Goal: Task Accomplishment & Management: Use online tool/utility

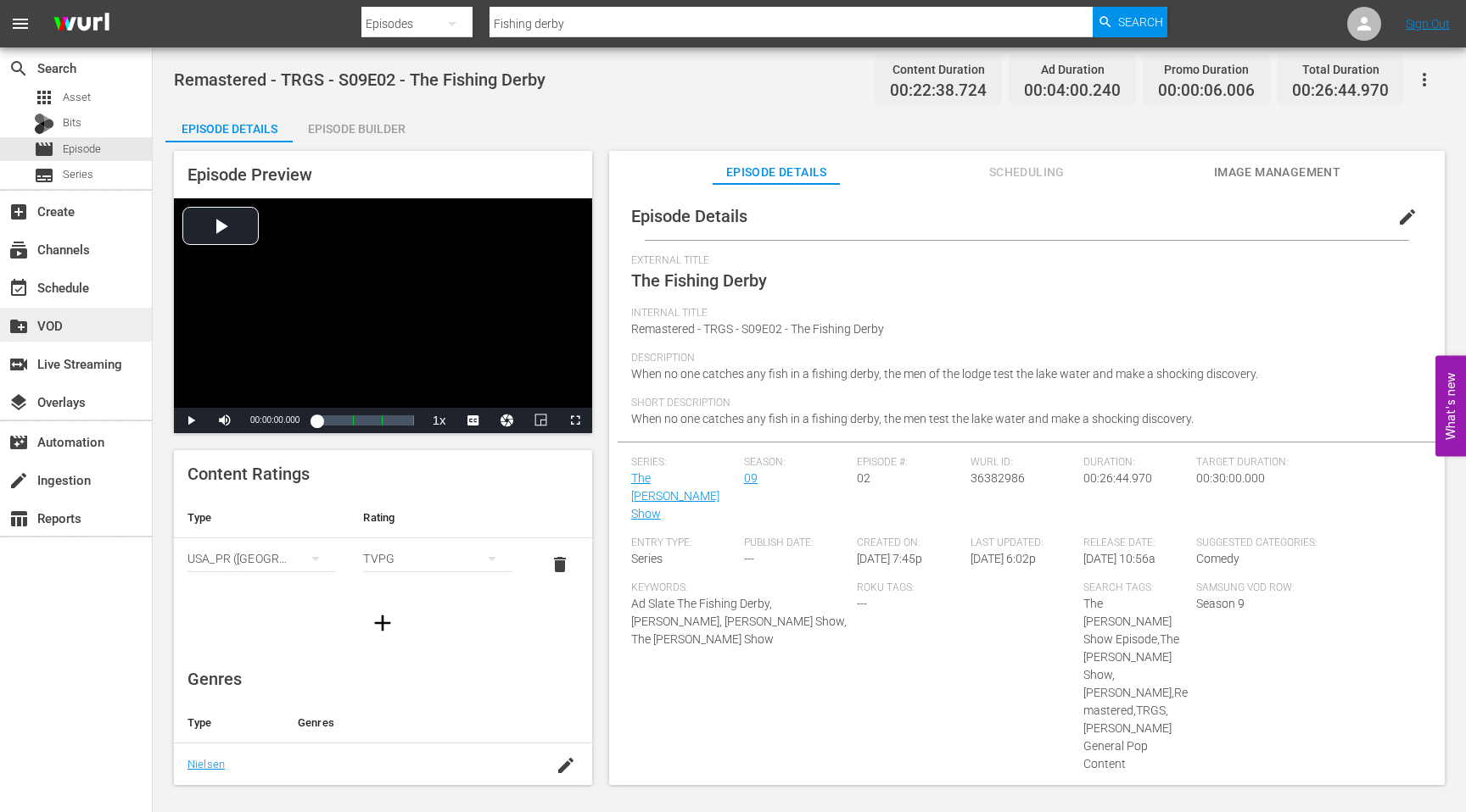
click at [54, 308] on div "create_new_folder VOD" at bounding box center [76, 325] width 152 height 34
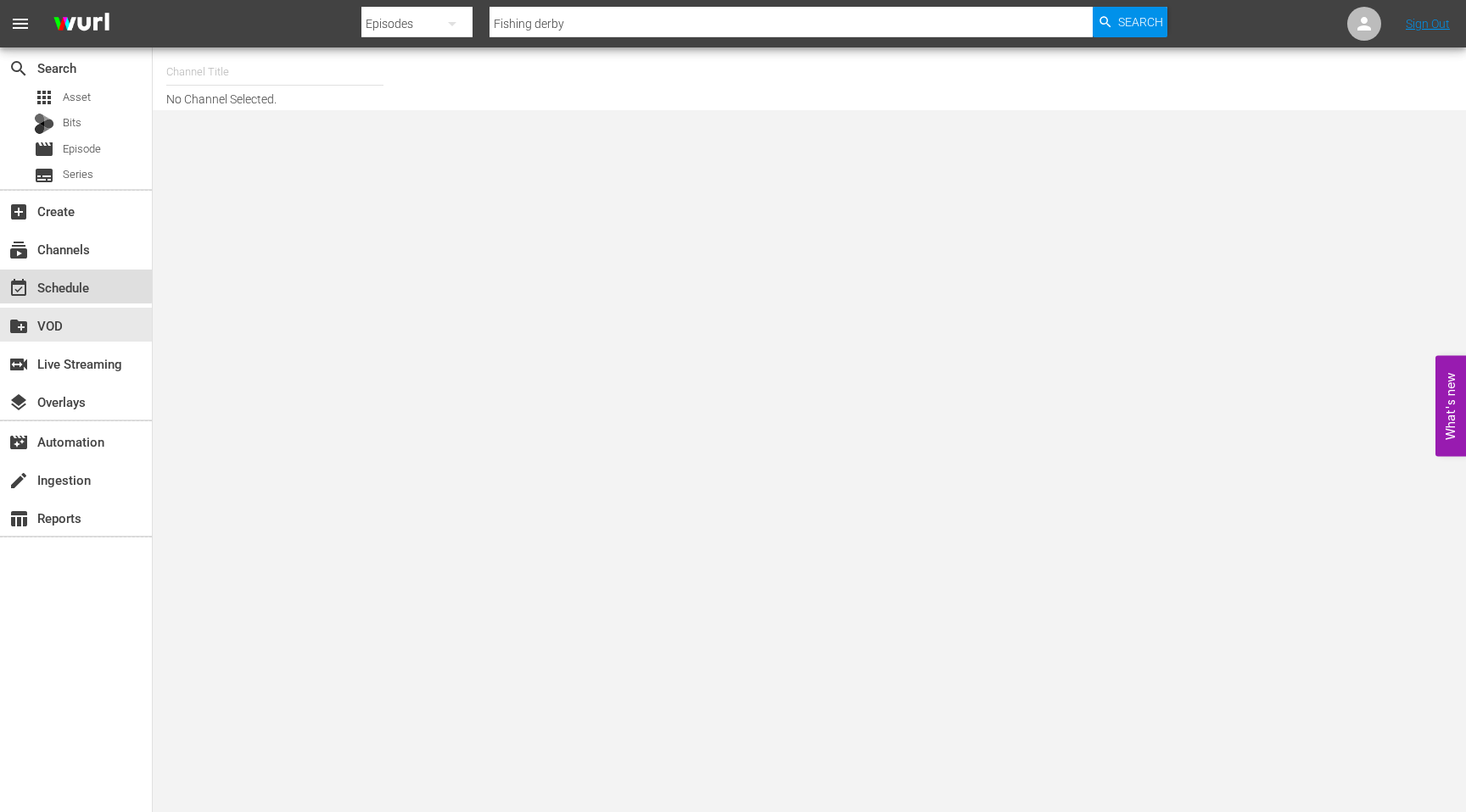
click at [54, 283] on div "event_available Schedule" at bounding box center [48, 284] width 95 height 15
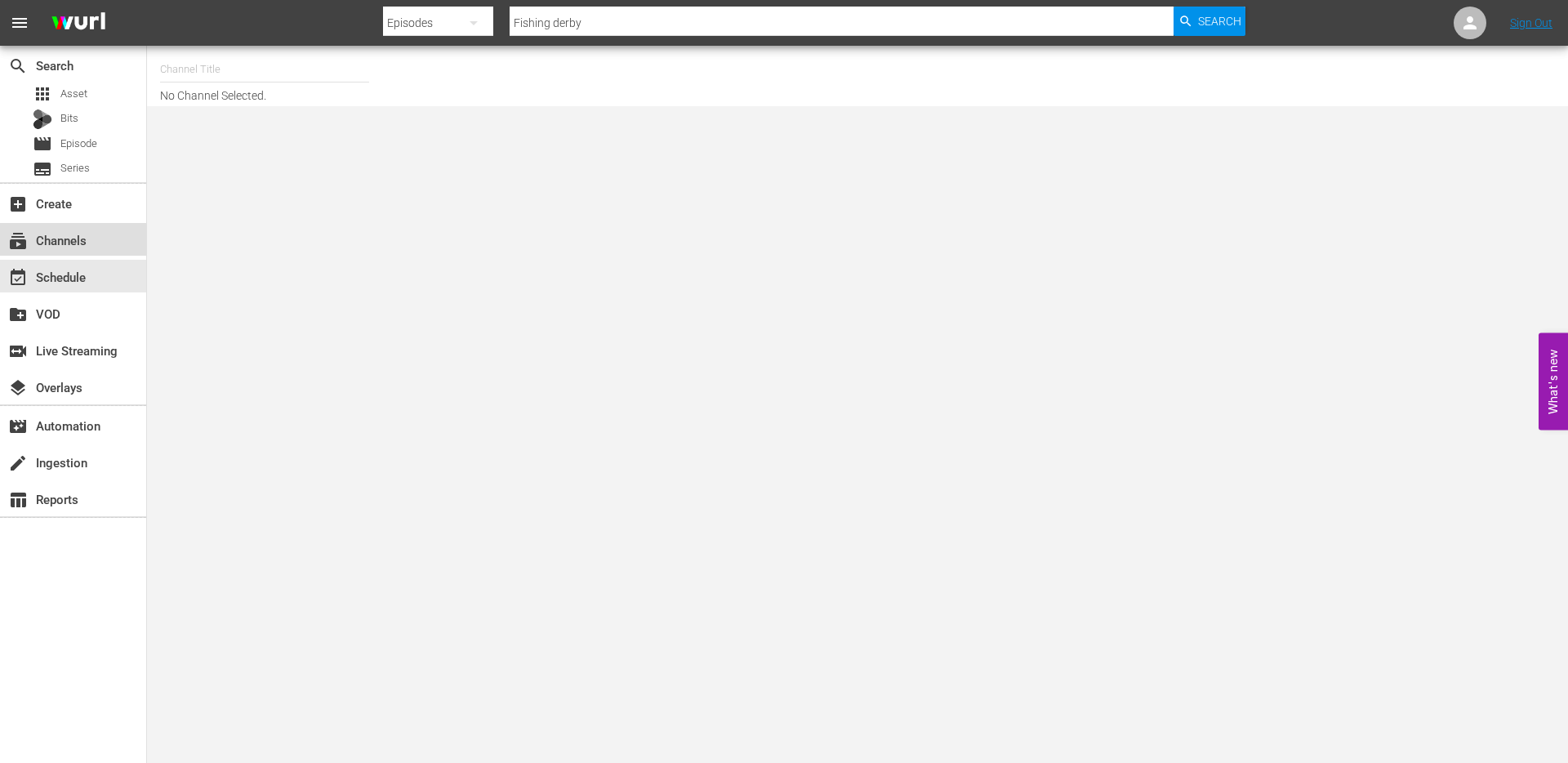
click at [81, 236] on div "subscriptions Channels" at bounding box center [46, 237] width 92 height 15
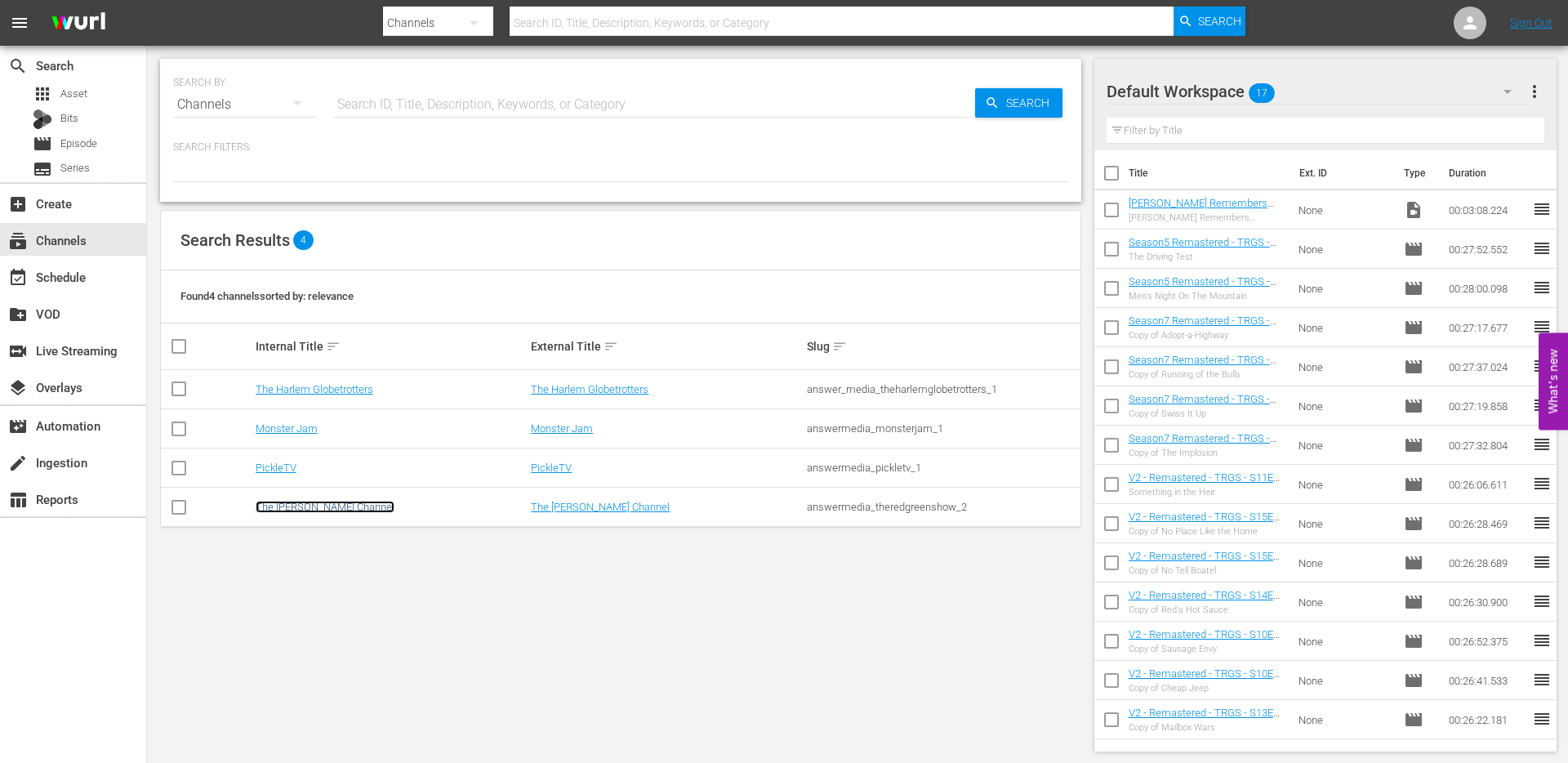
click at [317, 505] on link "The [PERSON_NAME] Channel" at bounding box center [325, 507] width 139 height 12
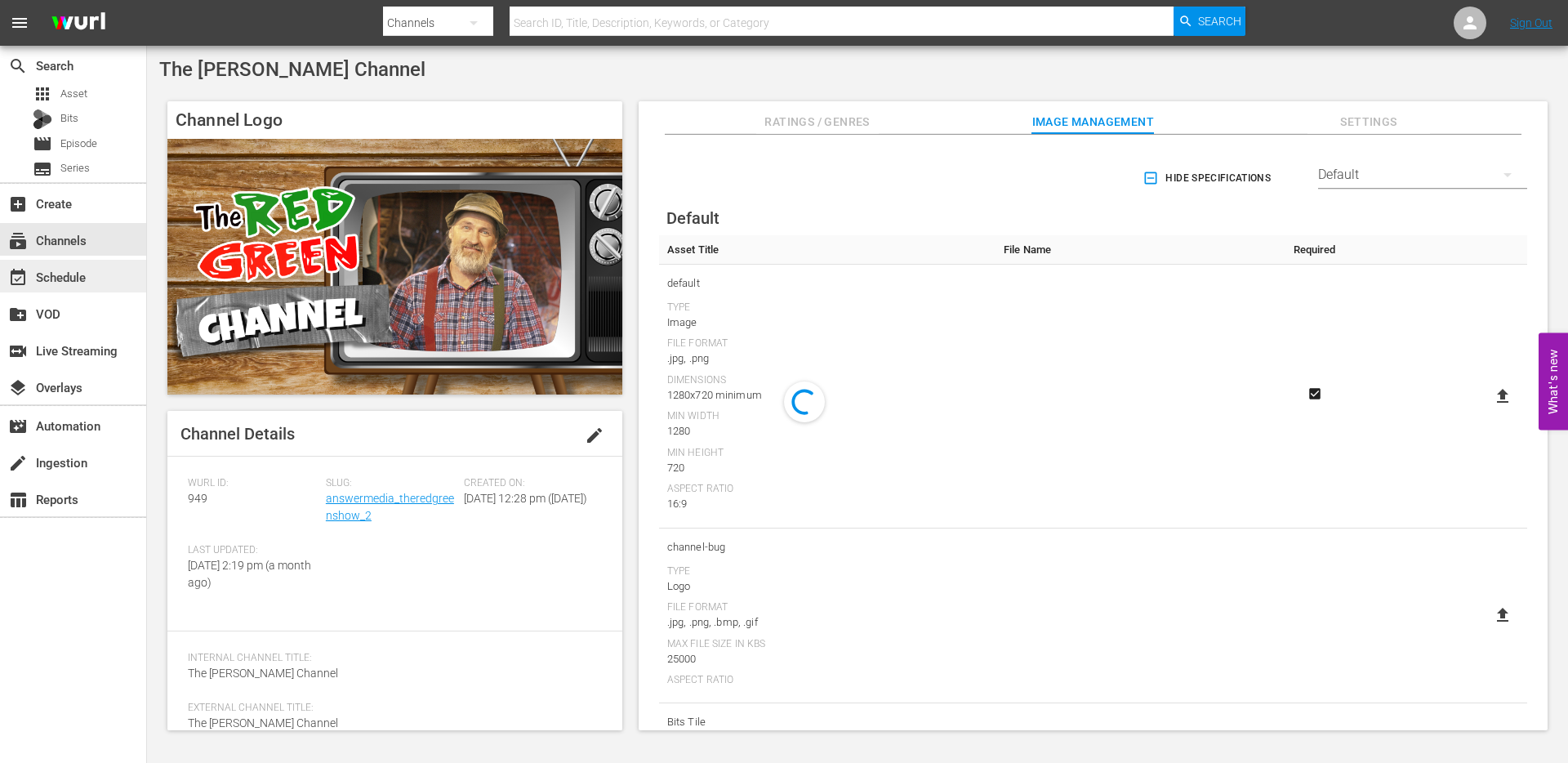
click at [62, 277] on div "event_available Schedule" at bounding box center [46, 274] width 92 height 15
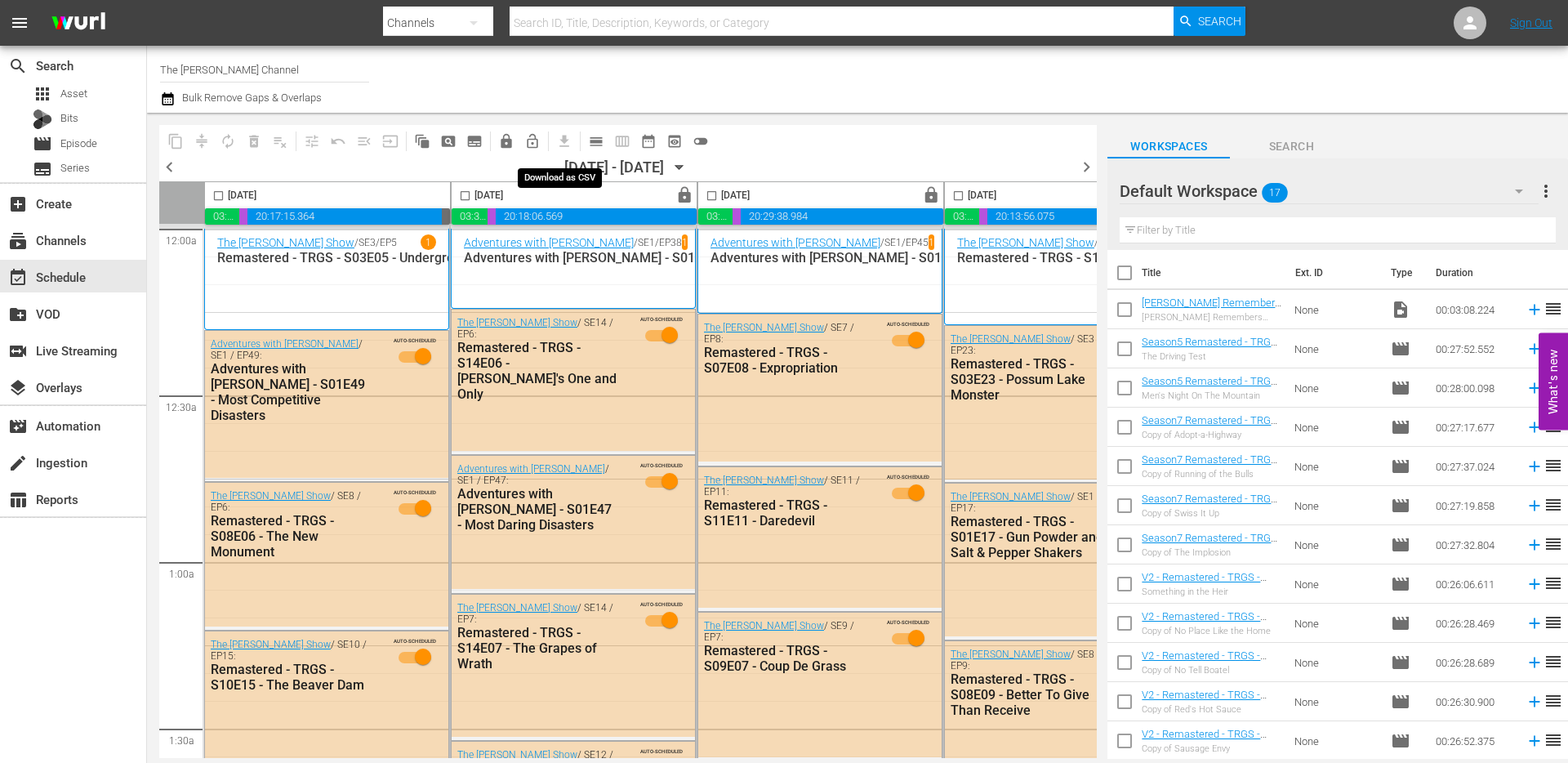
click at [561, 141] on span "get_app" at bounding box center [561, 140] width 32 height 32
click at [563, 136] on span "get_app" at bounding box center [561, 140] width 32 height 32
click at [688, 172] on icon "button" at bounding box center [679, 167] width 18 height 18
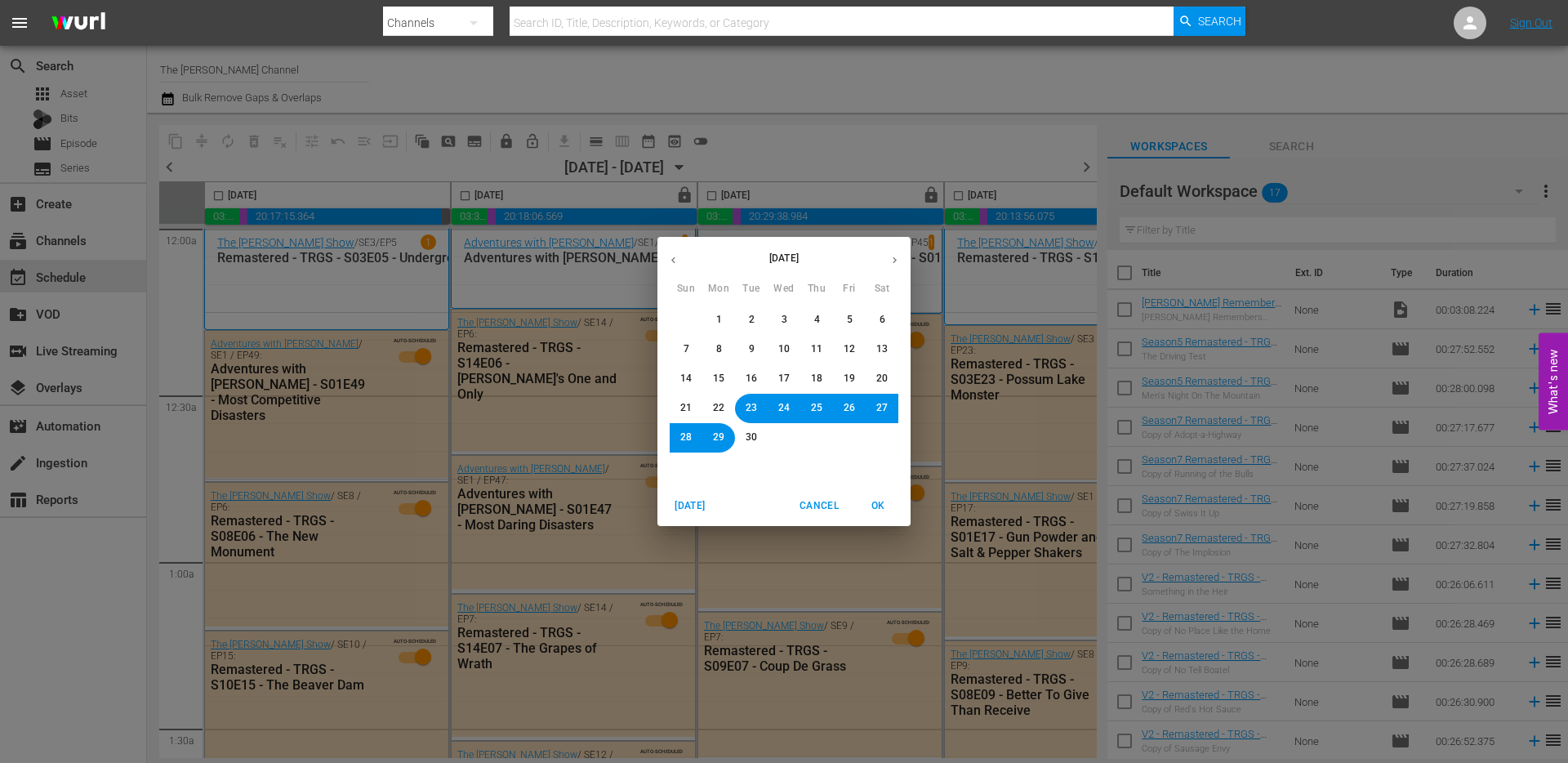
click at [752, 133] on div "September 2025 Sun Mon Tue Wed Thu Fri Sat 31 1 2 3 4 5 6 7 8 9 10 11 12 13 14 …" at bounding box center [784, 381] width 1568 height 763
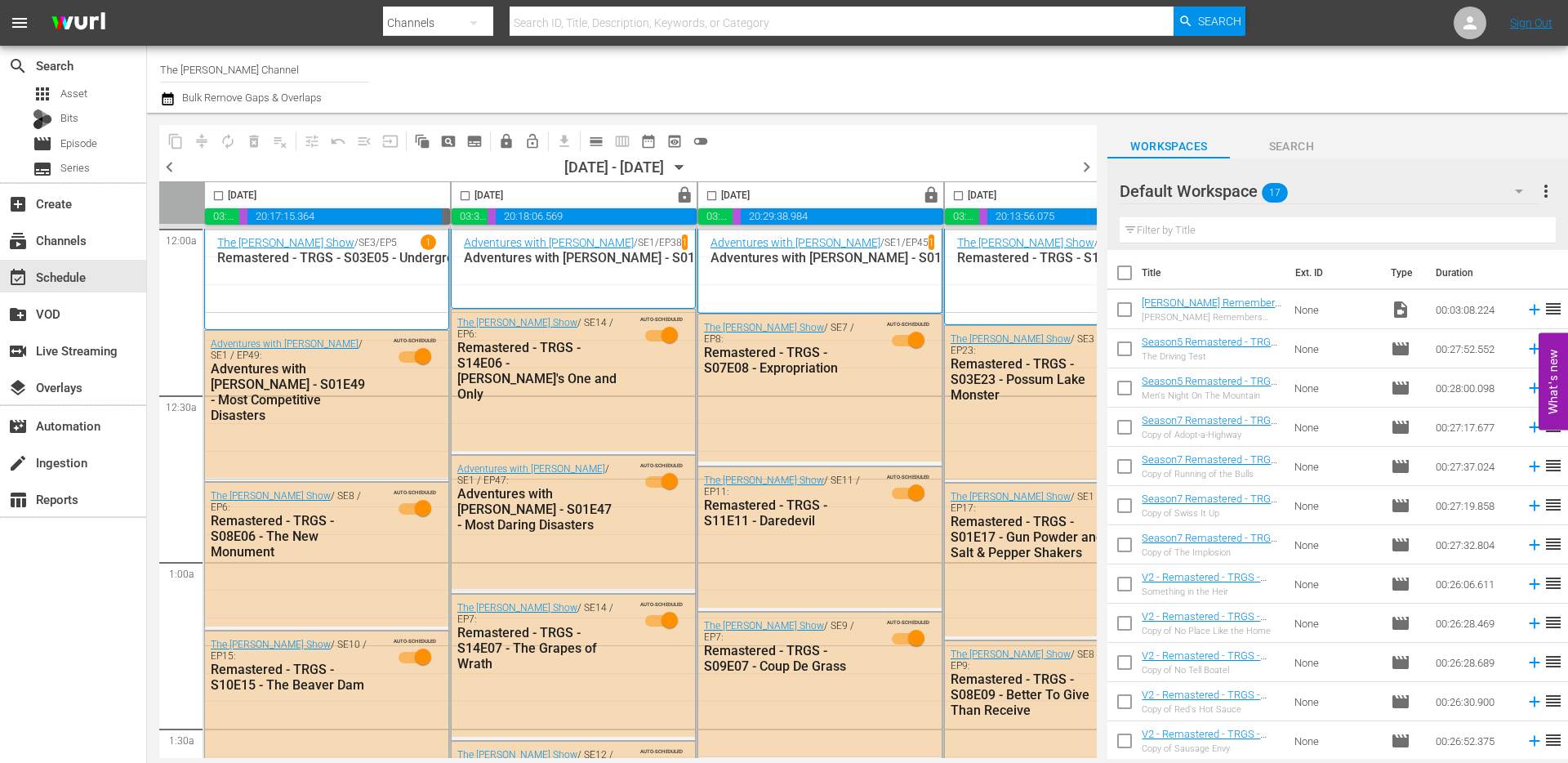
click at [1089, 165] on span "chevron_right" at bounding box center [1087, 167] width 21 height 21
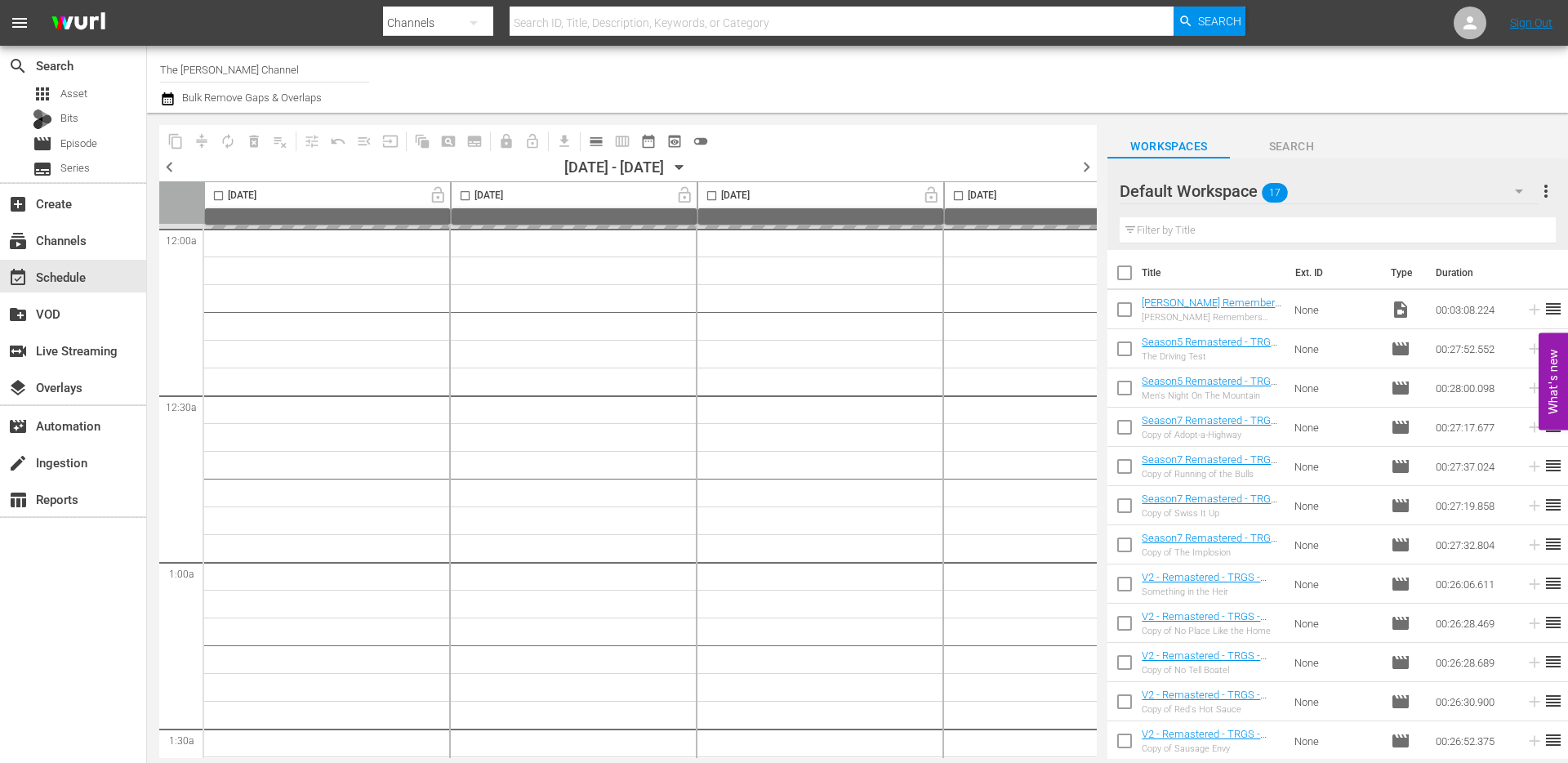
click at [164, 97] on icon "button" at bounding box center [167, 99] width 11 height 13
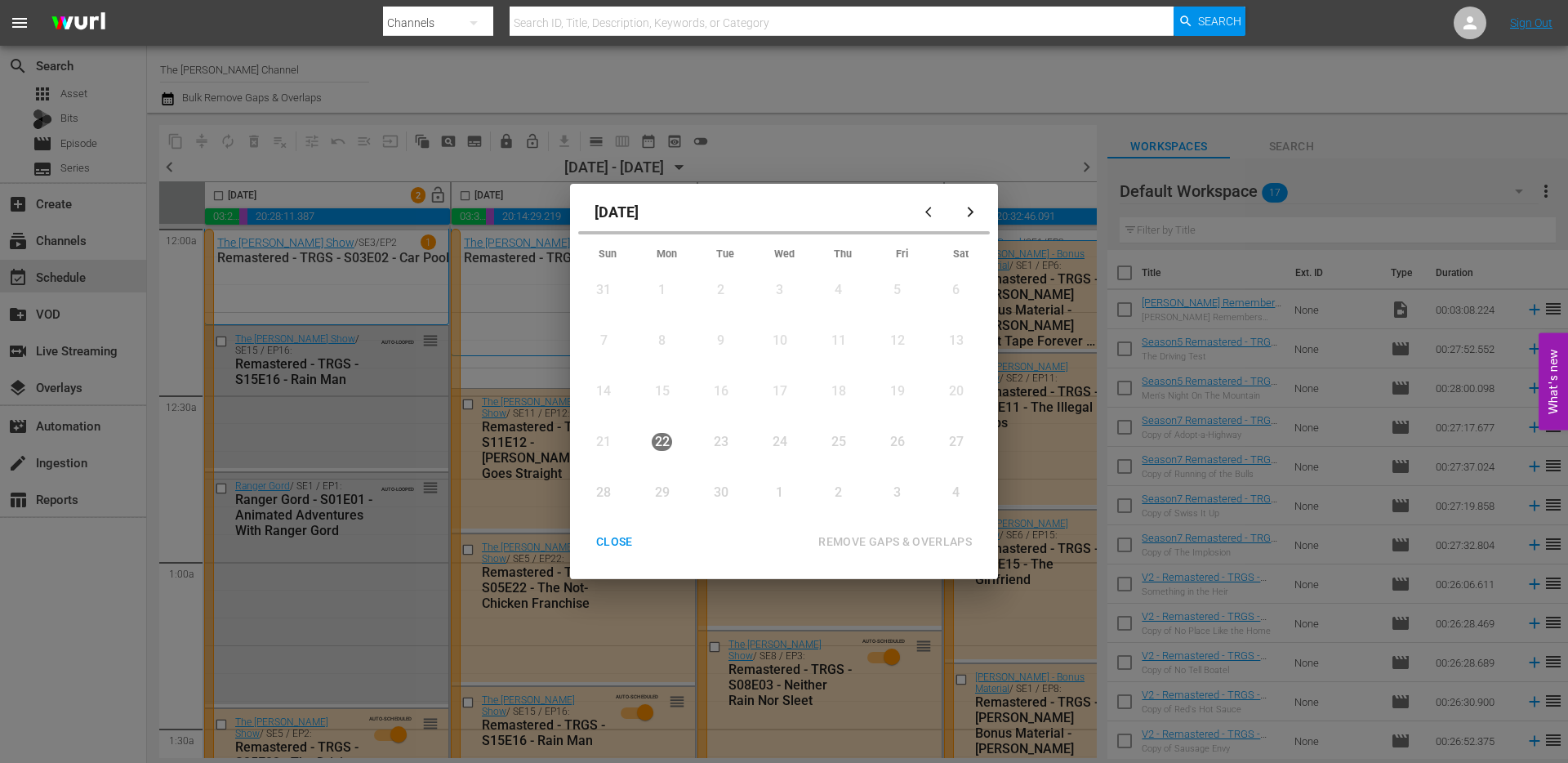
click at [854, 95] on div "September 2025 Sun Mon Tue Wed Thu Fri Sat 31 View Lineup 1 View Lineup 2 View …" at bounding box center [784, 381] width 1568 height 763
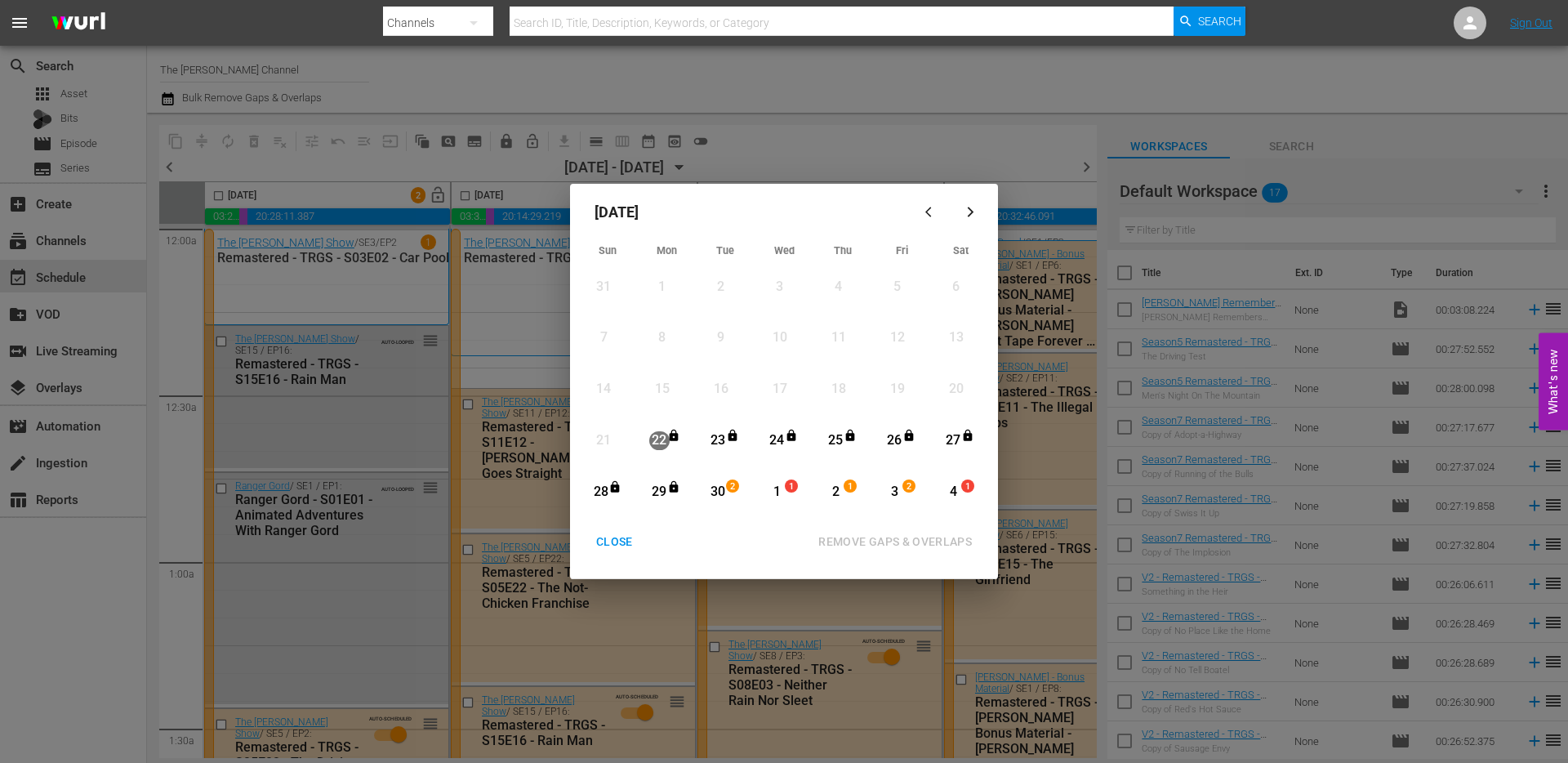
click at [616, 540] on div "CLOSE" at bounding box center [614, 542] width 63 height 21
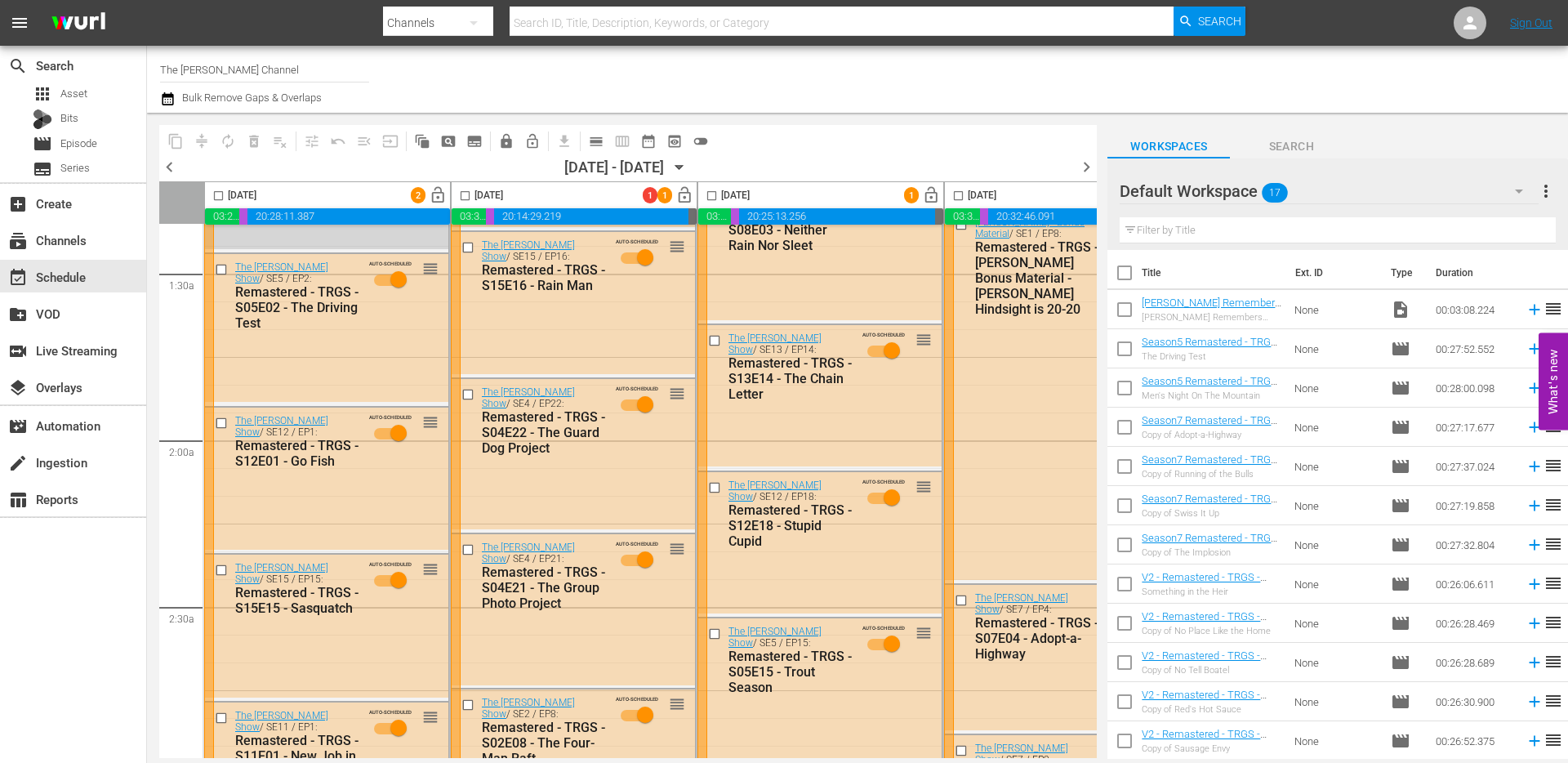
scroll to position [1574, 0]
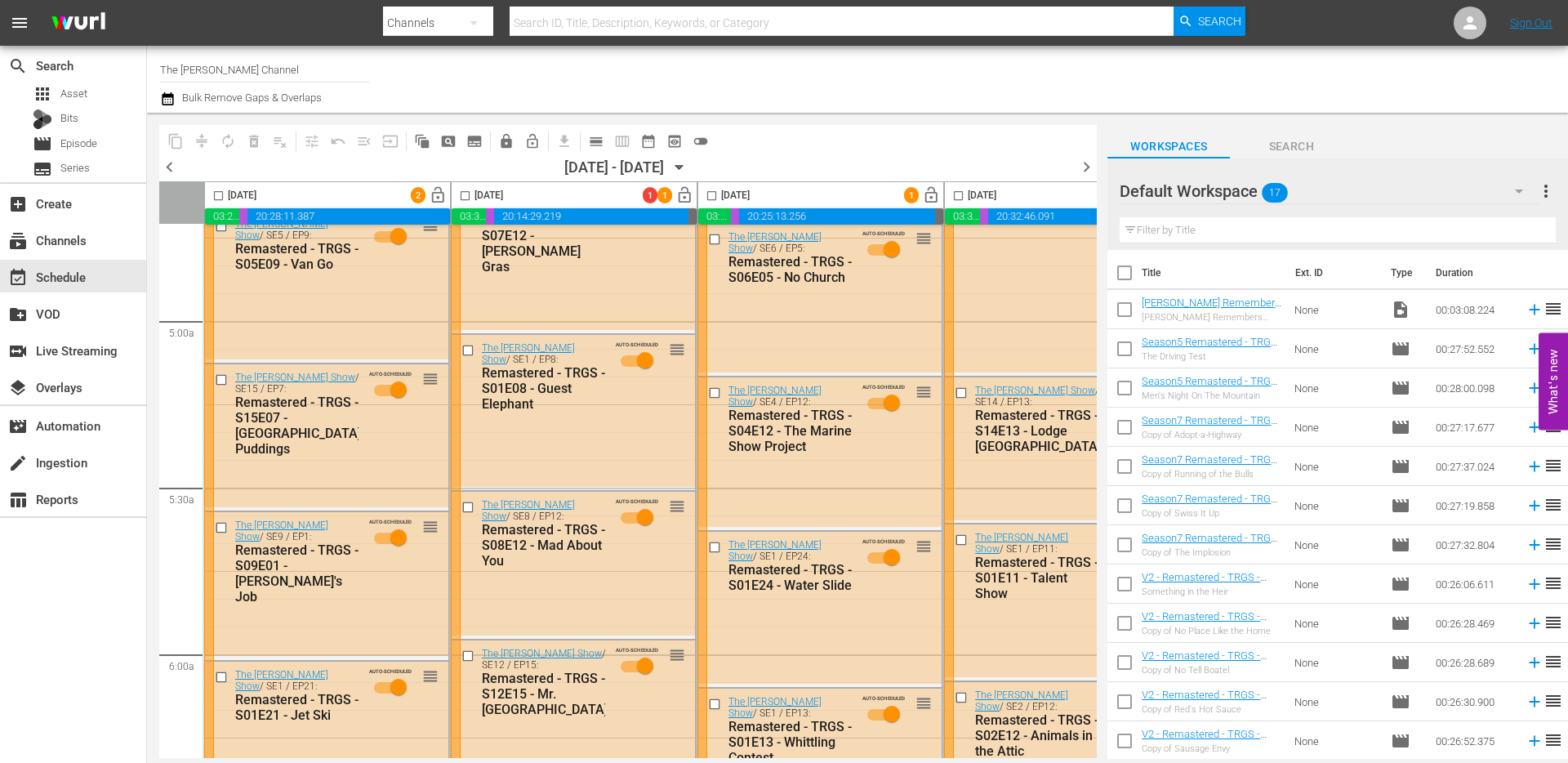
click at [1262, 136] on span "Search" at bounding box center [1290, 146] width 122 height 21
click at [1290, 149] on span "Search" at bounding box center [1290, 146] width 122 height 21
click at [1280, 145] on span "Search" at bounding box center [1290, 146] width 122 height 21
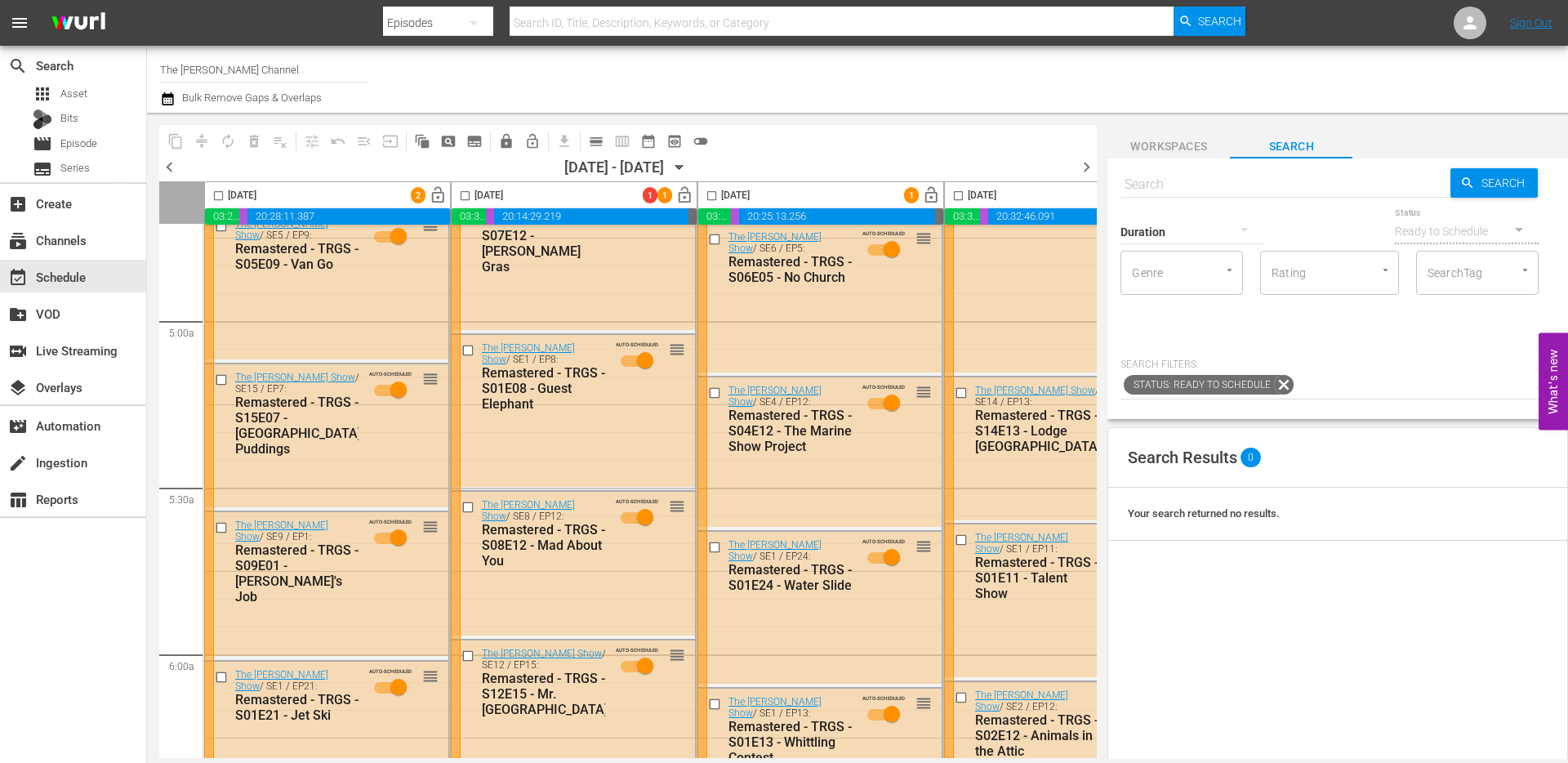
click at [1338, 352] on div "Duration Status Ready to Schedule Genre Genre Rating Rating SearchTag SearchTag…" at bounding box center [1338, 301] width 435 height 195
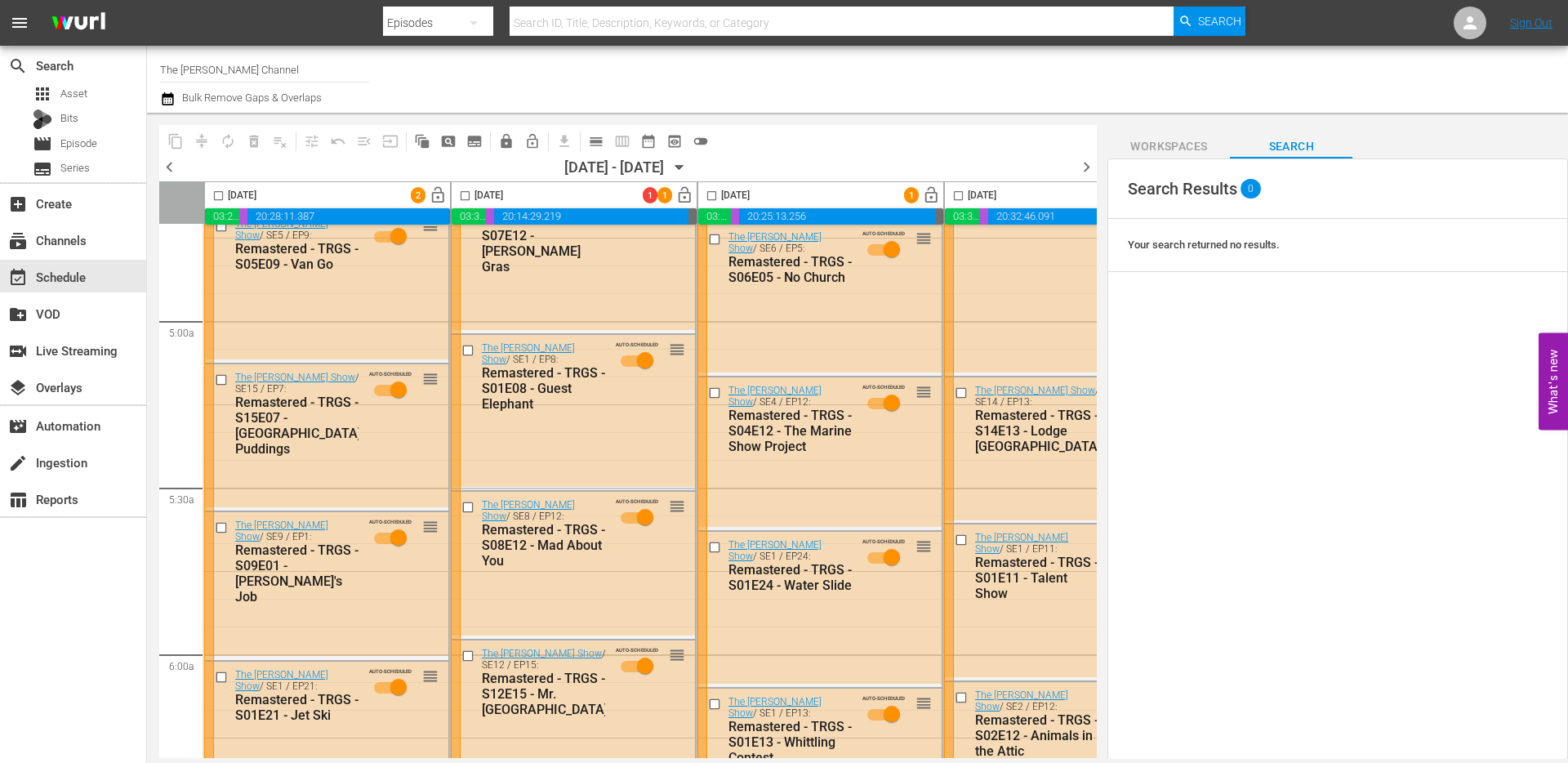
scroll to position [0, 0]
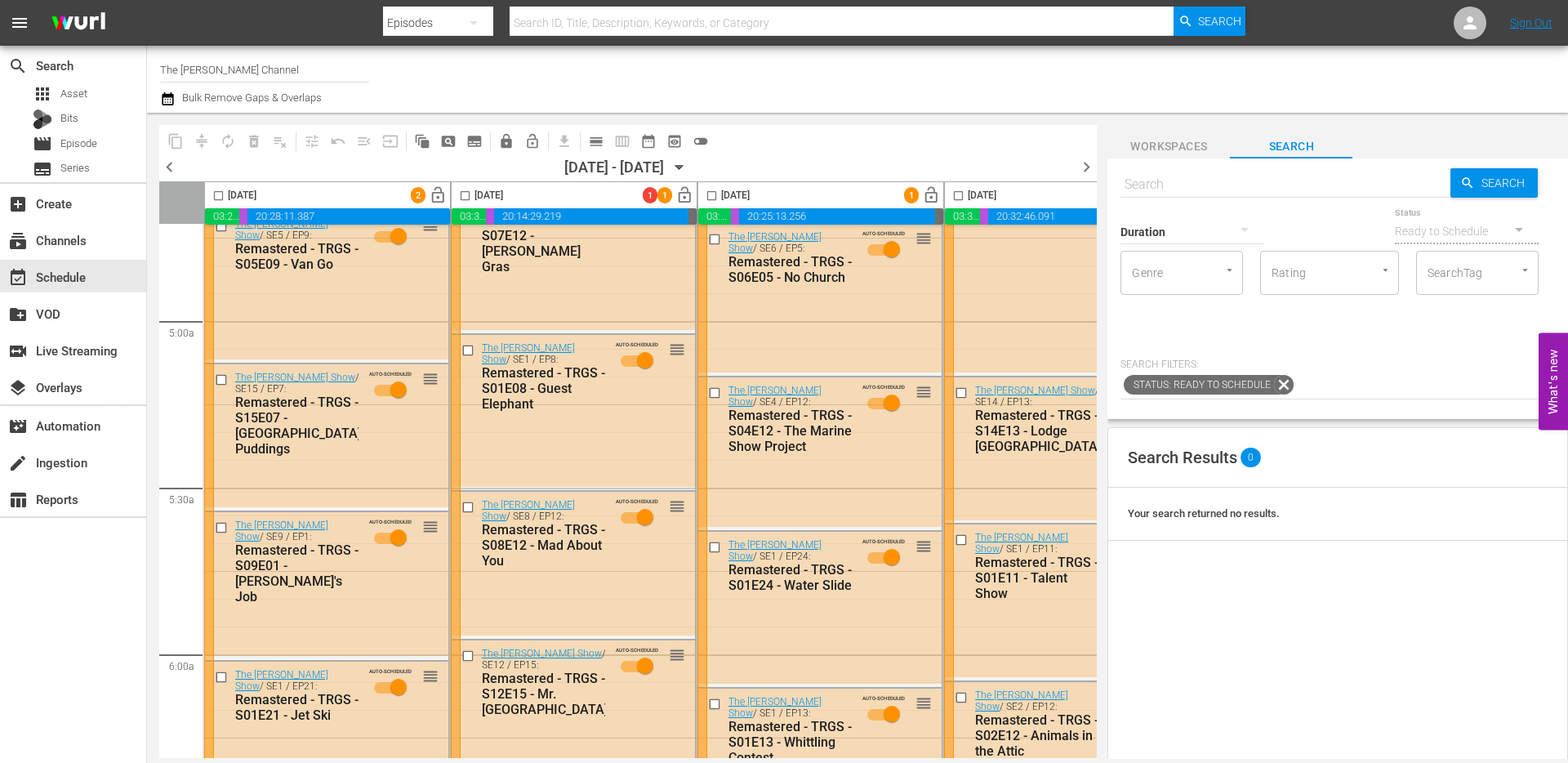
click at [1283, 115] on div "Workspaces Search Search Search Duration Status Ready to Schedule Genre Genre R…" at bounding box center [1338, 436] width 461 height 646
click at [64, 455] on div "create Ingestion" at bounding box center [46, 459] width 92 height 15
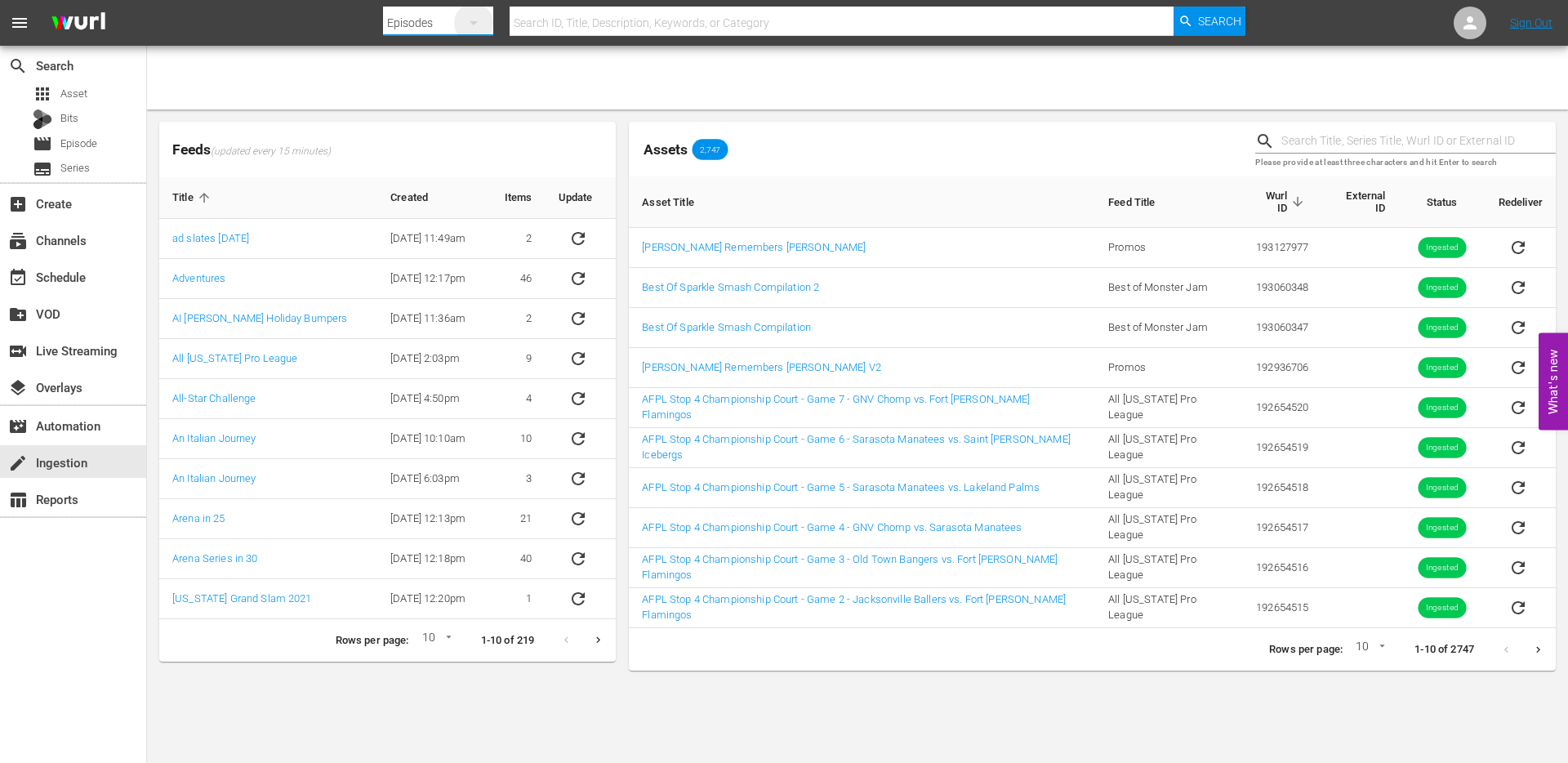
click at [480, 23] on icon "button" at bounding box center [474, 23] width 20 height 20
click at [674, 90] on div "Channels Series Episodes Bits Assets" at bounding box center [784, 381] width 1568 height 763
click at [59, 281] on div "event_available Schedule" at bounding box center [46, 274] width 92 height 15
